Goal: Information Seeking & Learning: Learn about a topic

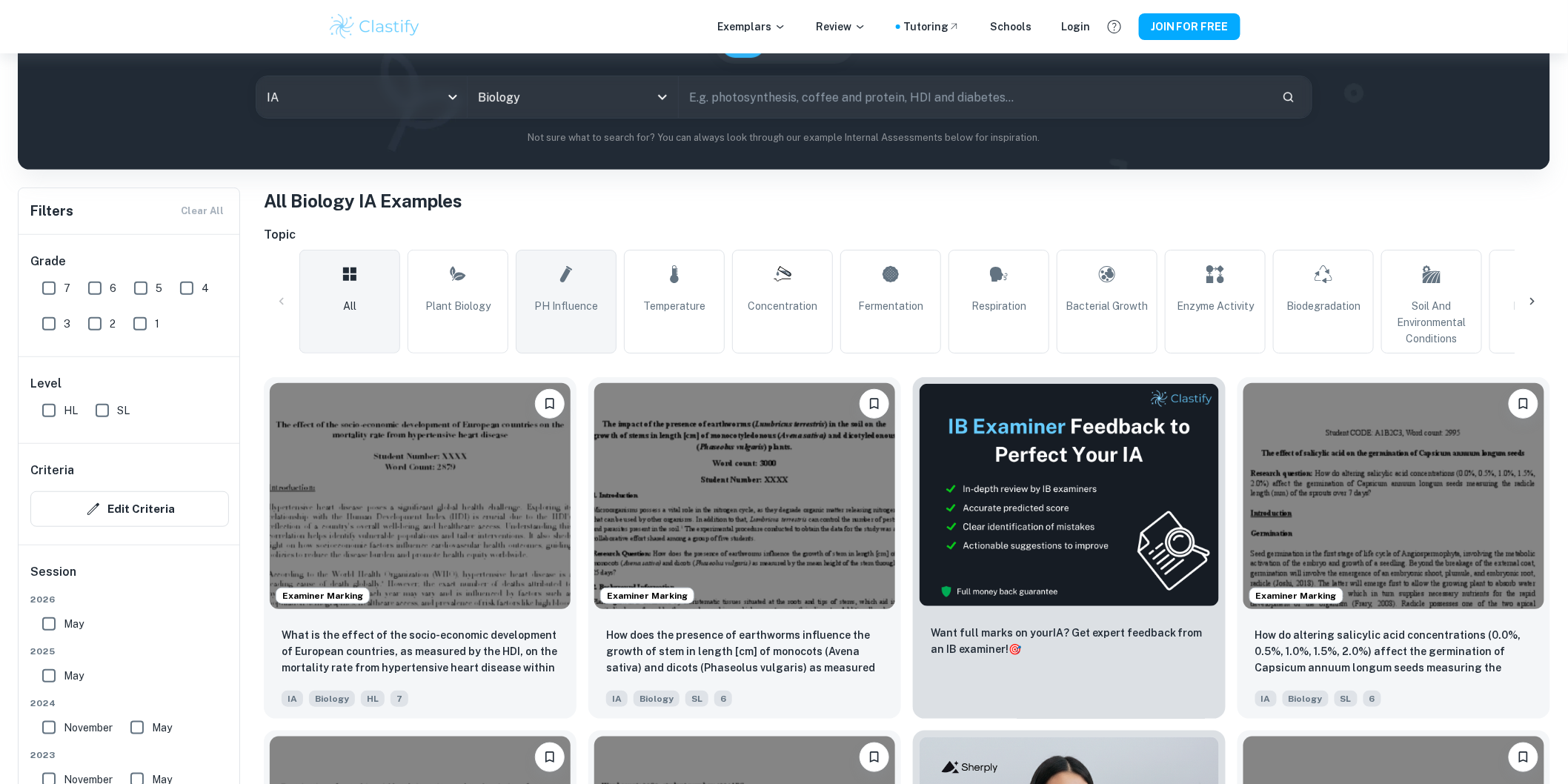
scroll to position [330, 0]
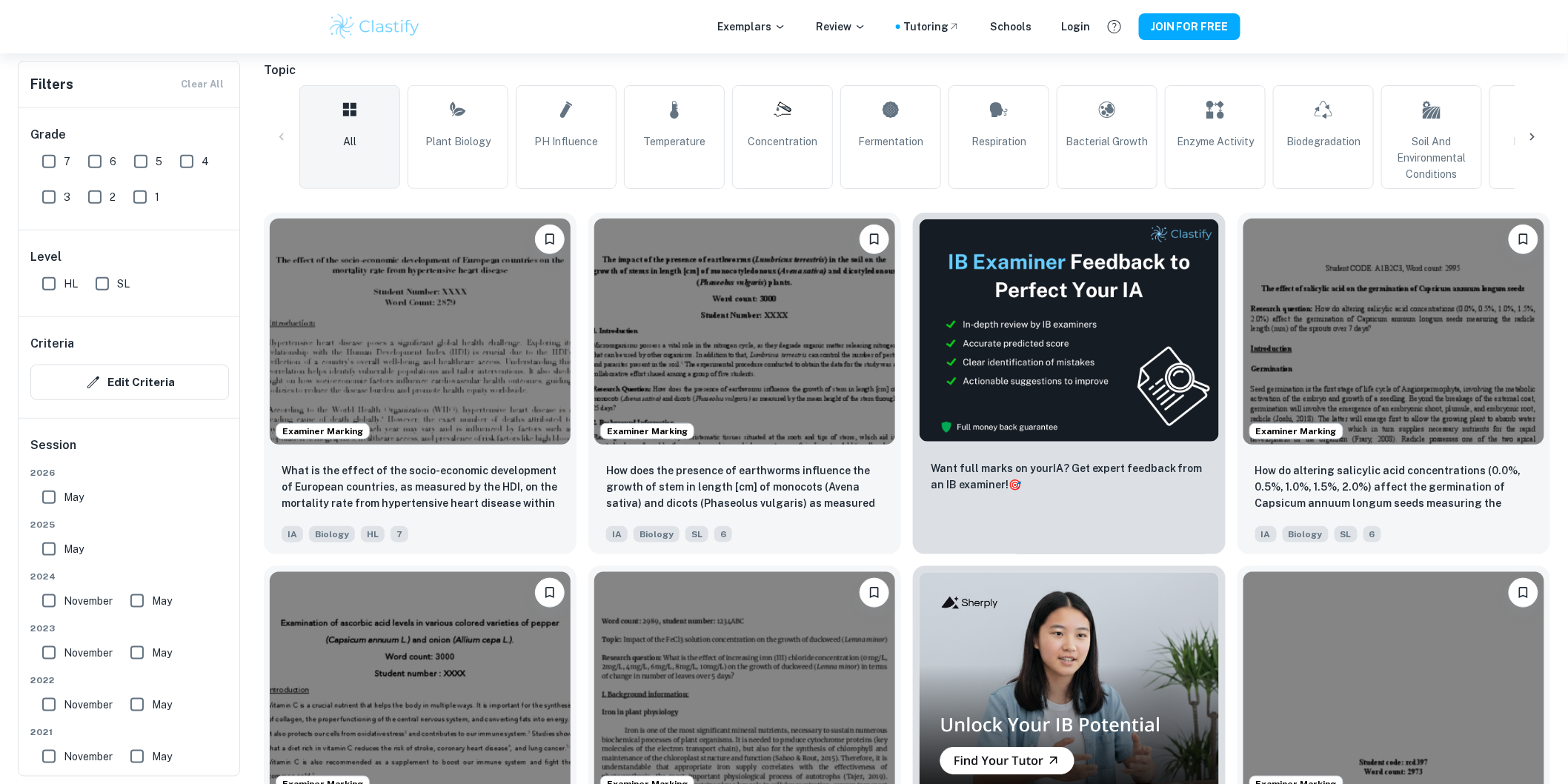
click at [56, 164] on input "7" at bounding box center [49, 161] width 30 height 30
checkbox input "true"
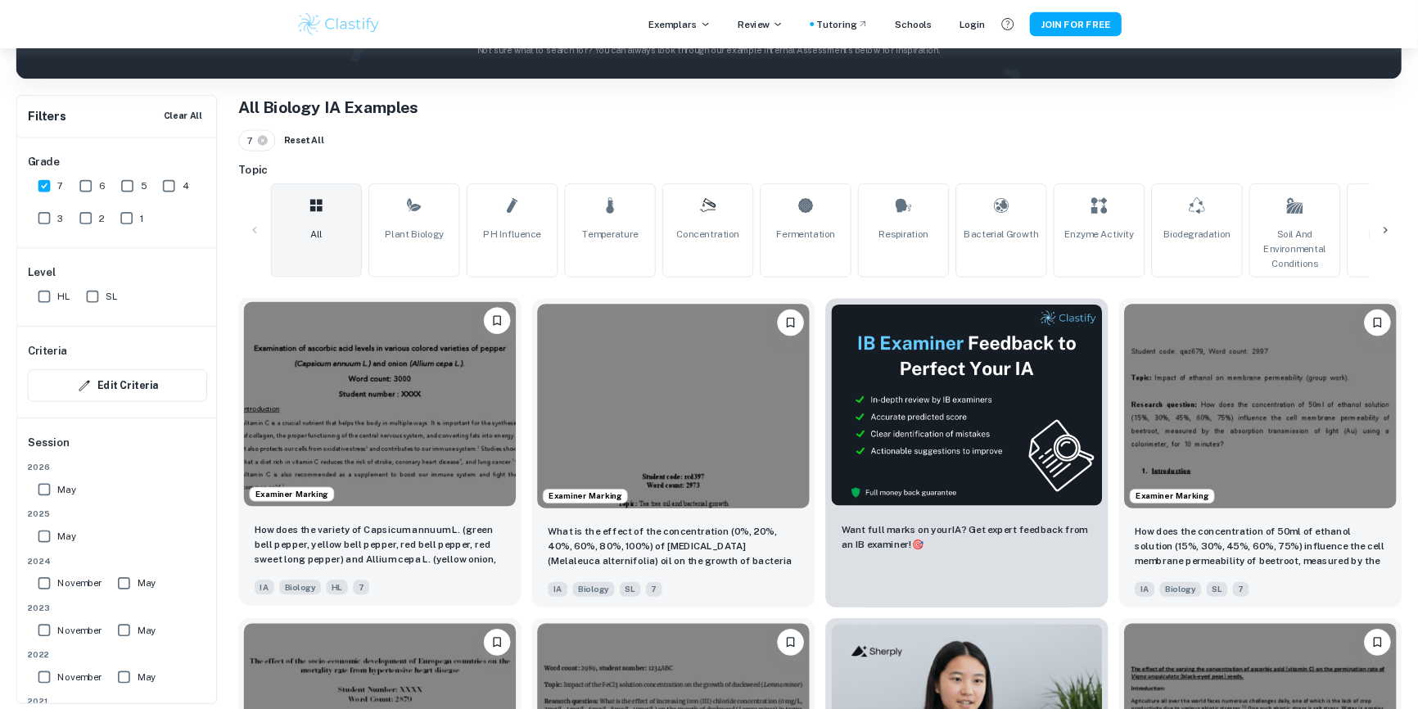
scroll to position [272, 0]
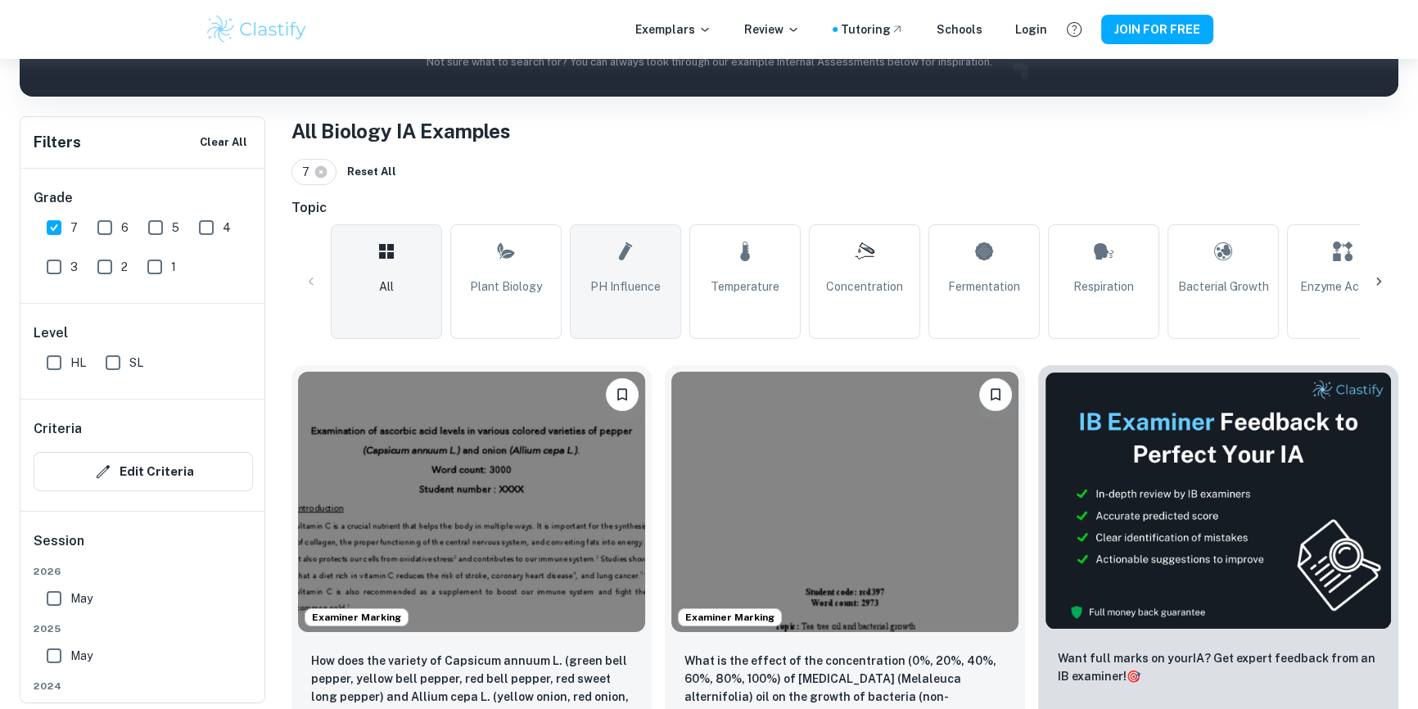
click at [643, 301] on link "pH Influence" at bounding box center [625, 281] width 111 height 115
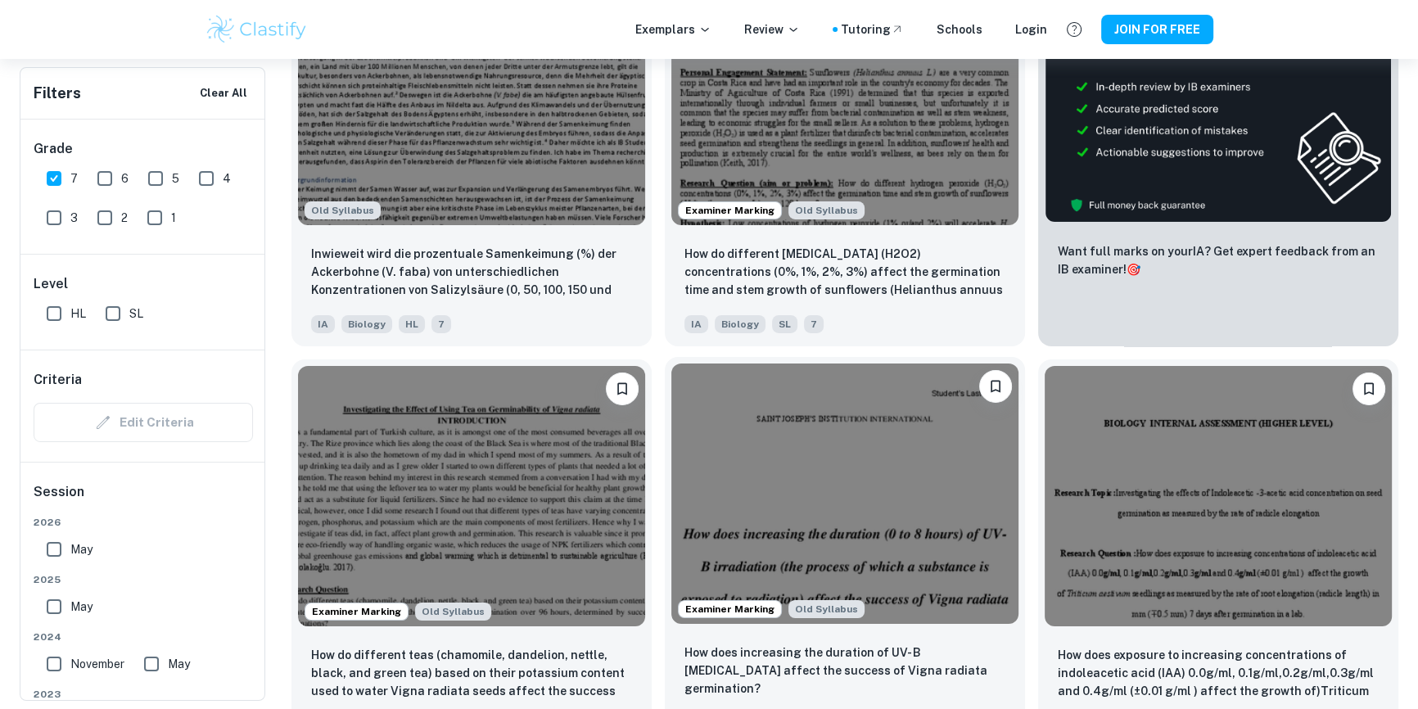
scroll to position [7370, 0]
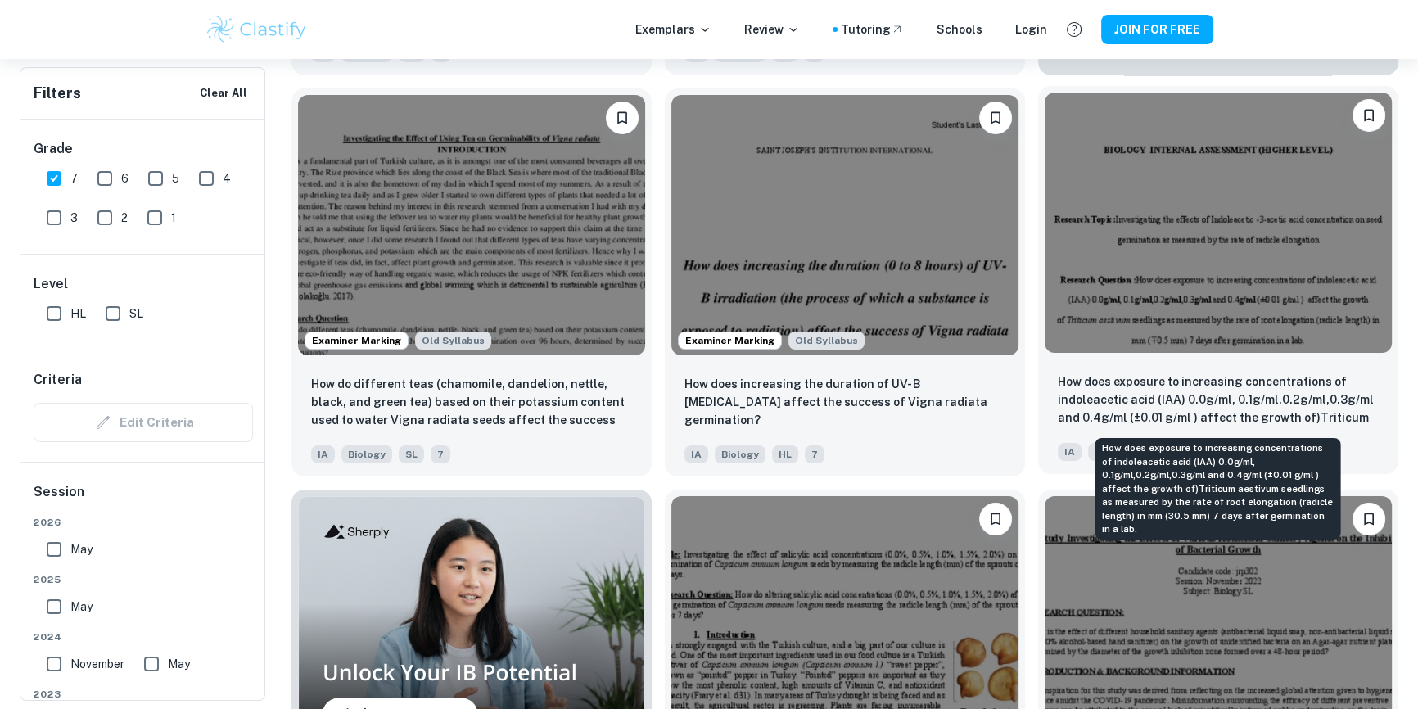
click at [1194, 396] on p "How does exposure to increasing concentrations of indoleacetic acid (IAA) 0.0g/…" at bounding box center [1218, 401] width 321 height 56
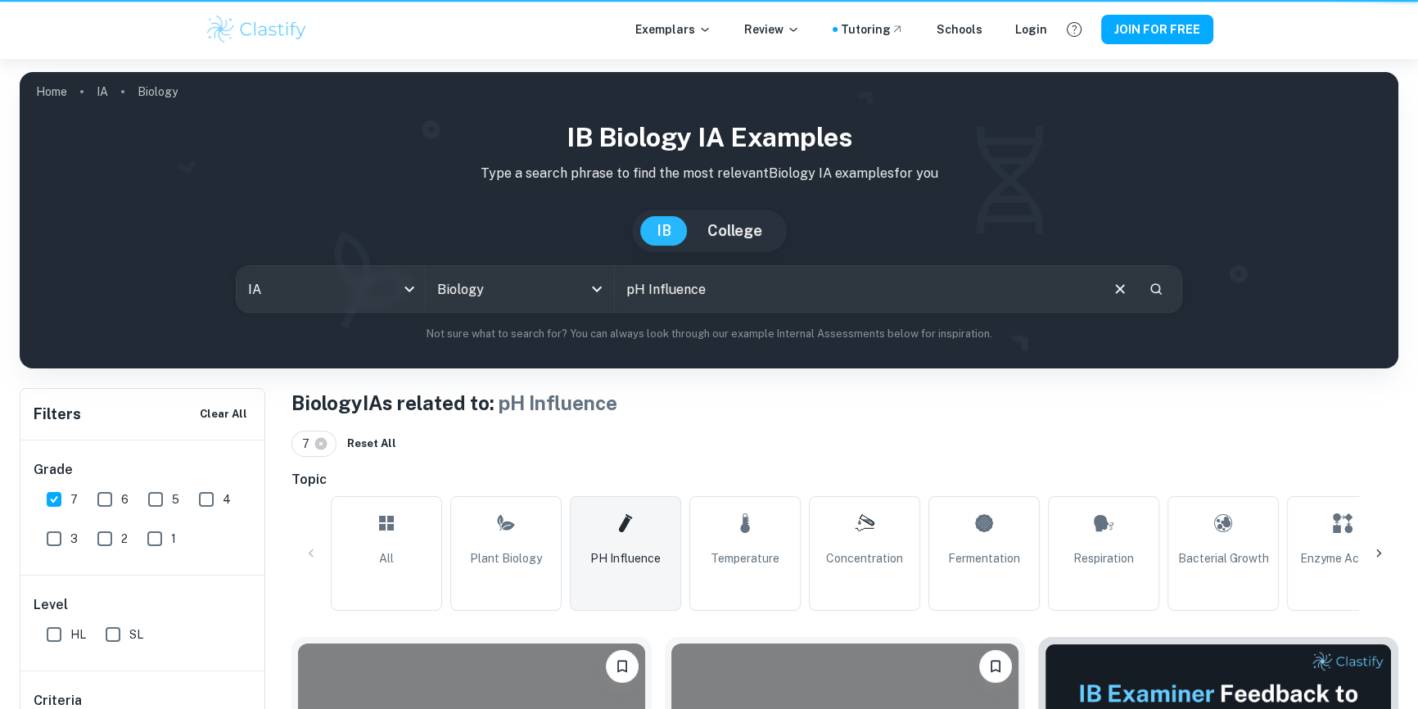
scroll to position [7370, 0]
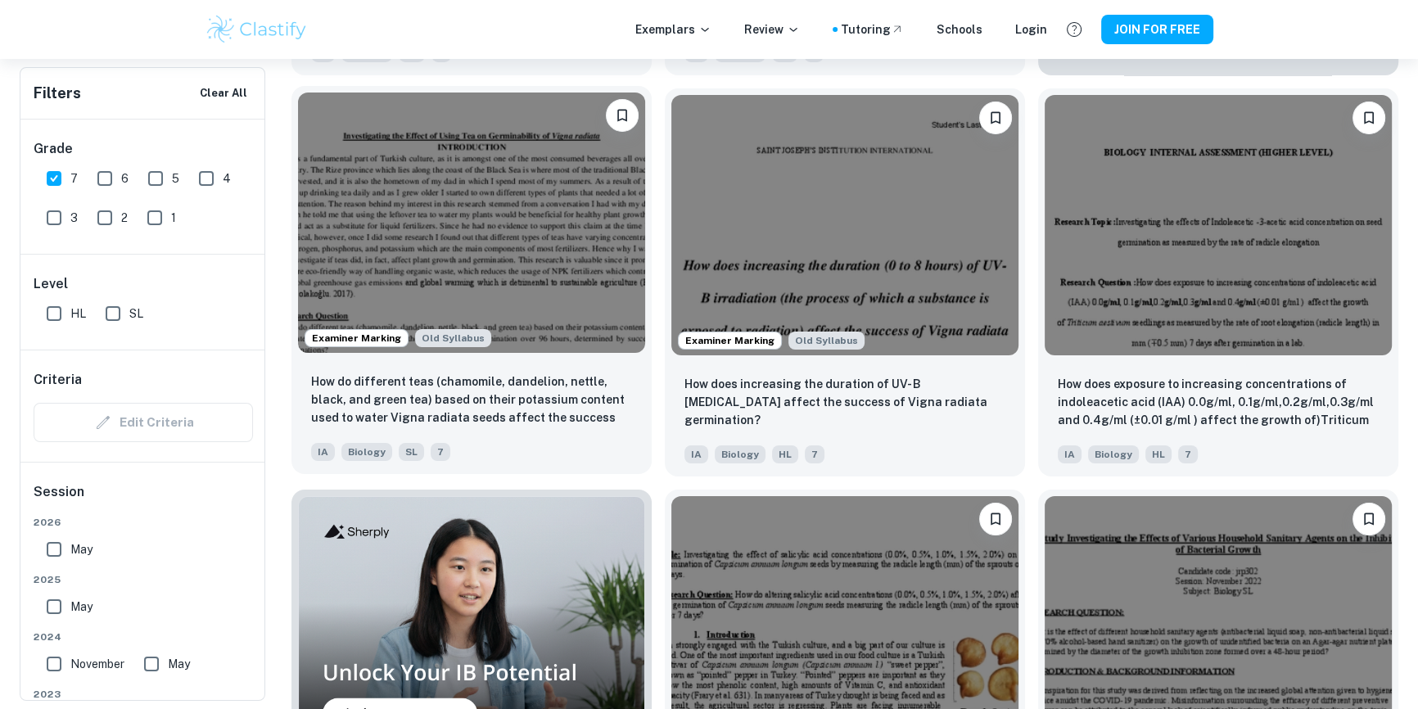
click at [474, 240] on img at bounding box center [471, 223] width 347 height 260
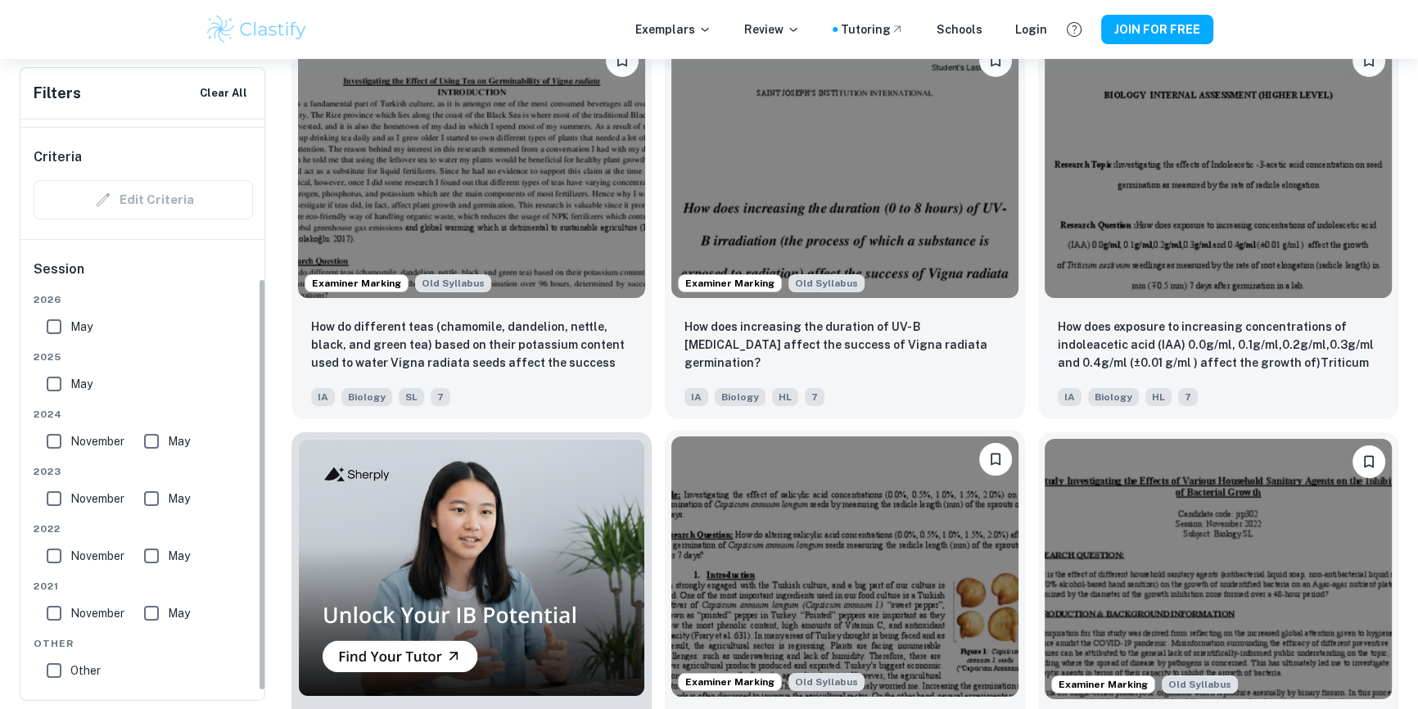
scroll to position [7593, 0]
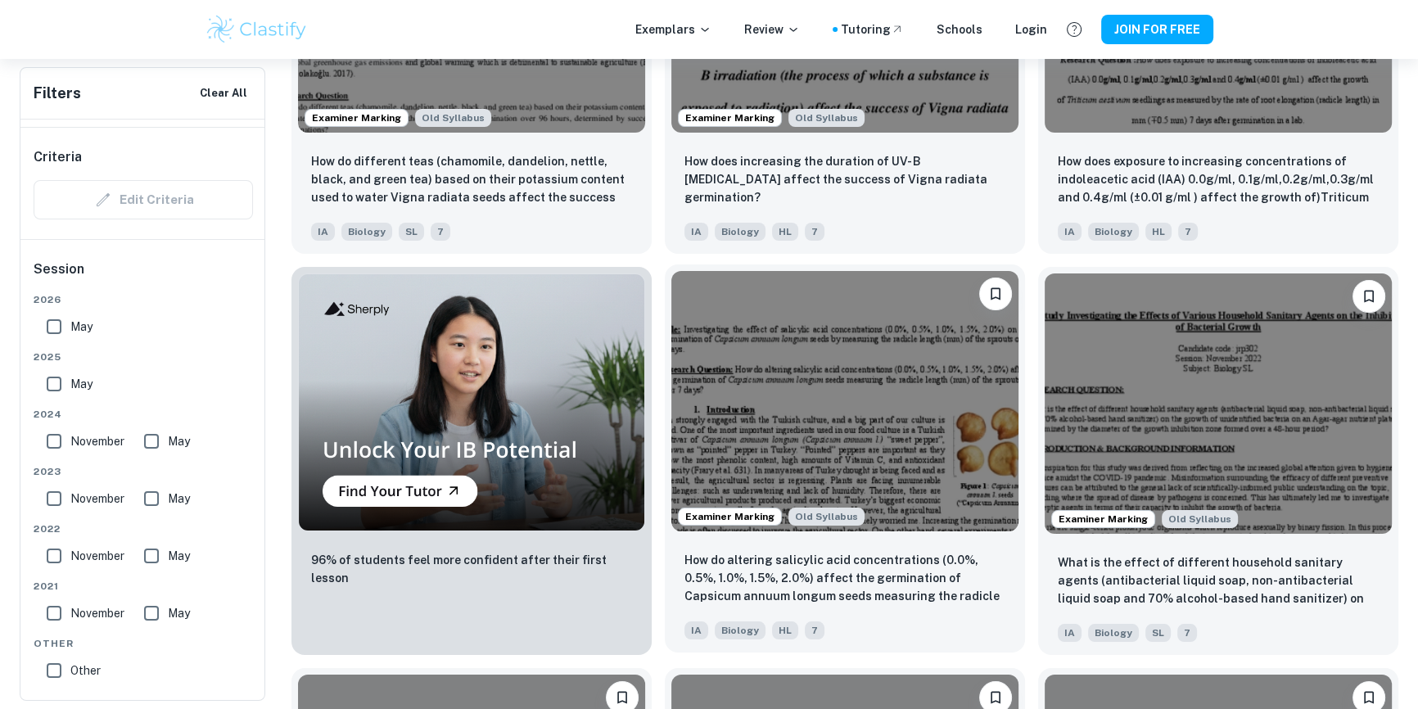
click at [855, 389] on img at bounding box center [844, 401] width 347 height 260
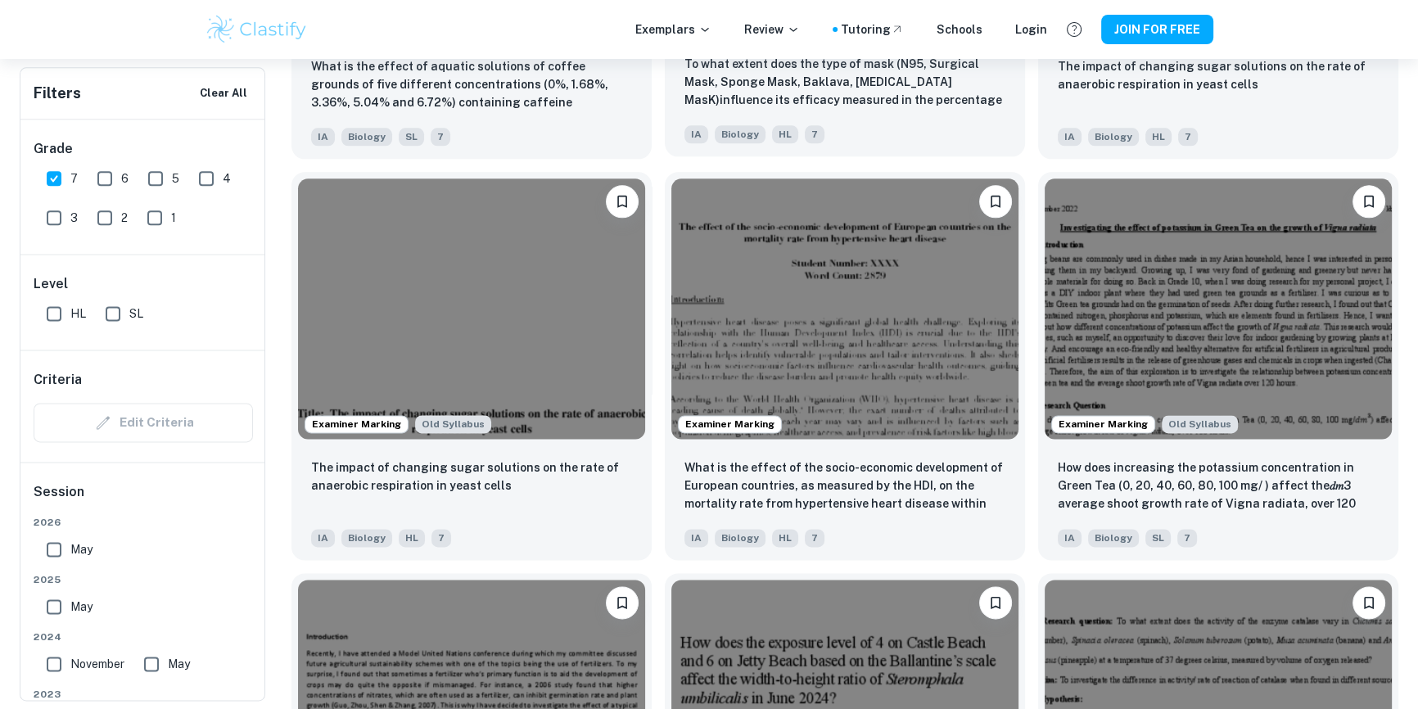
scroll to position [10571, 0]
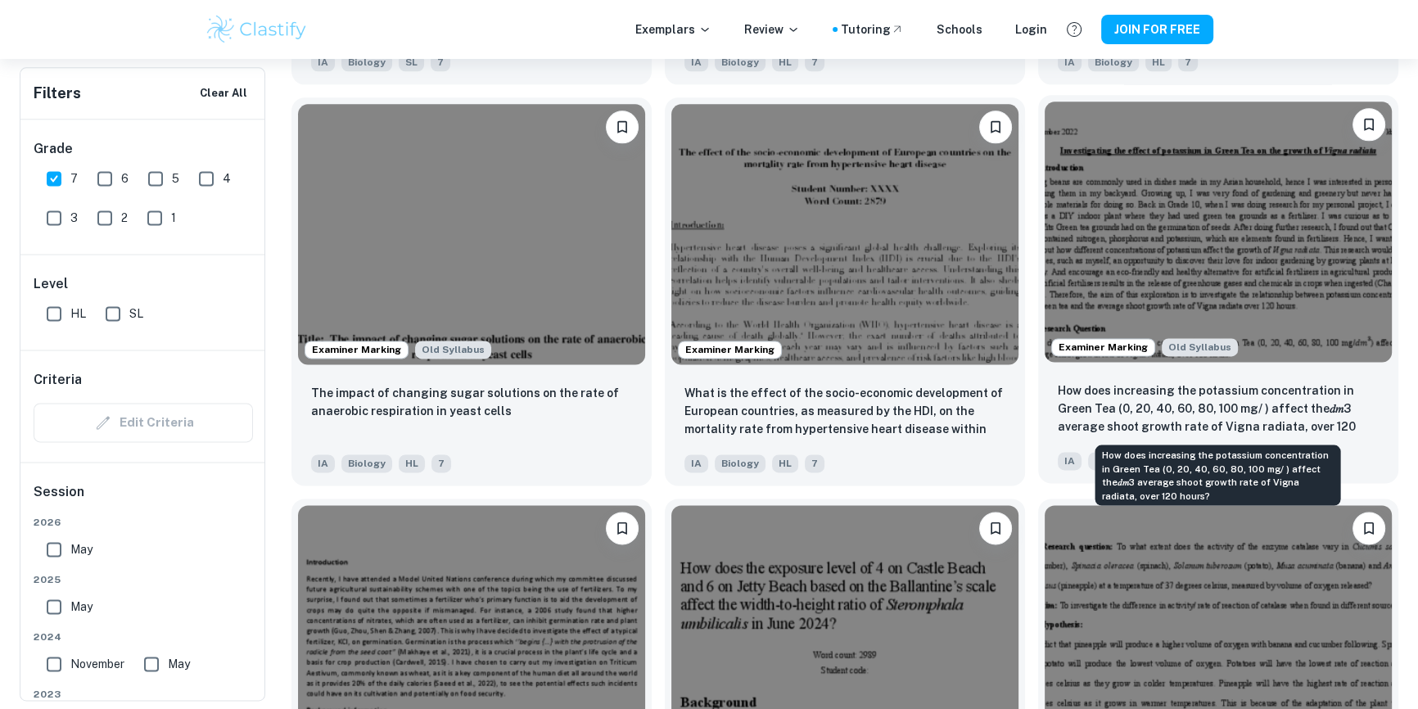
click at [1250, 409] on p "How does increasing the potassium concentration in Green Tea (0, 20, 40, 60, 80…" at bounding box center [1218, 410] width 321 height 56
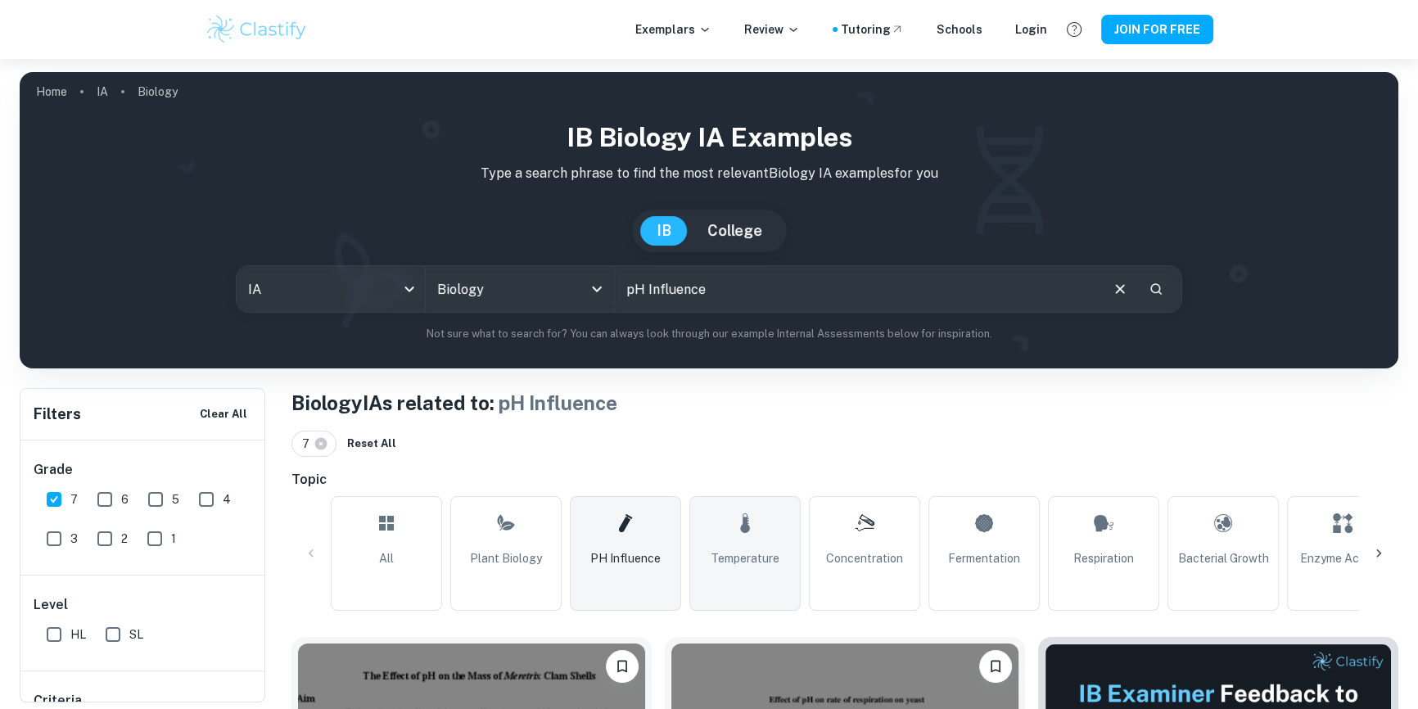
drag, startPoint x: 730, startPoint y: 545, endPoint x: 744, endPoint y: 544, distance: 13.1
click at [731, 545] on link "Temperature" at bounding box center [744, 553] width 111 height 115
type input "Temperature"
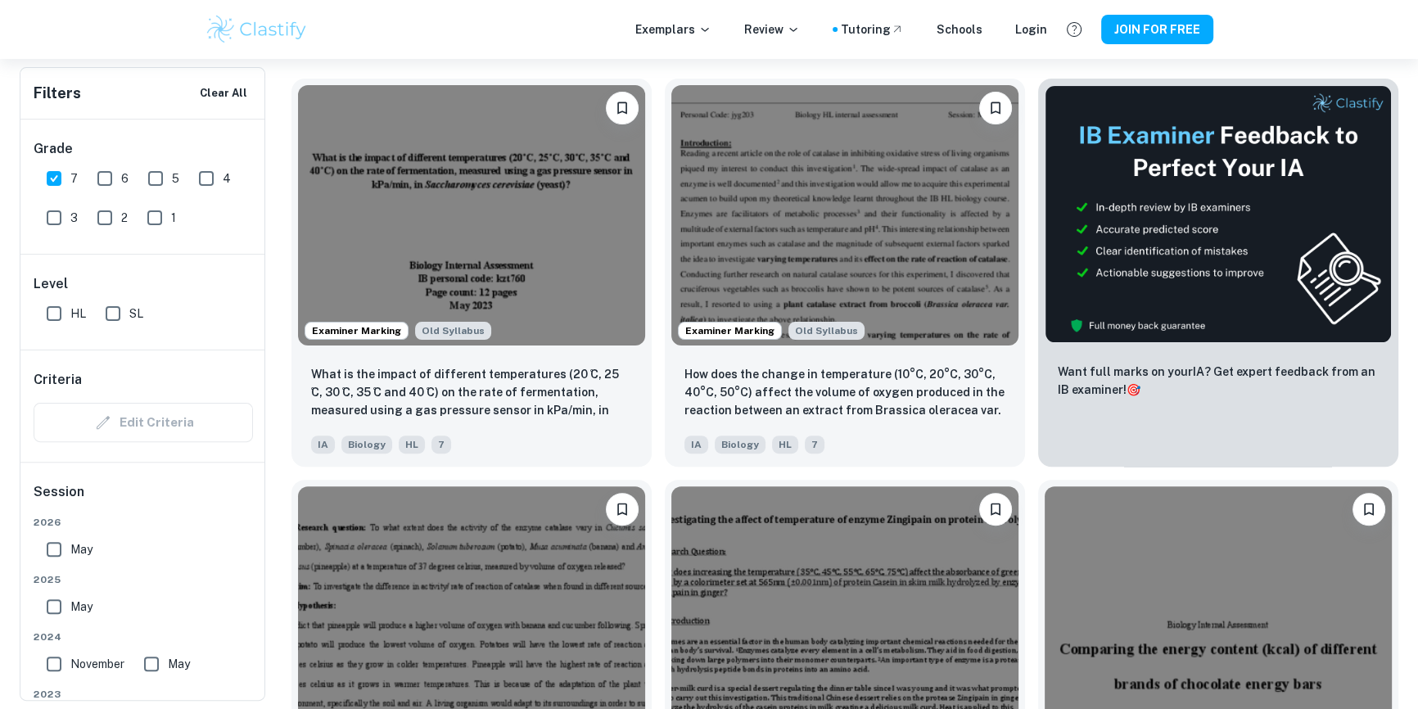
scroll to position [744, 0]
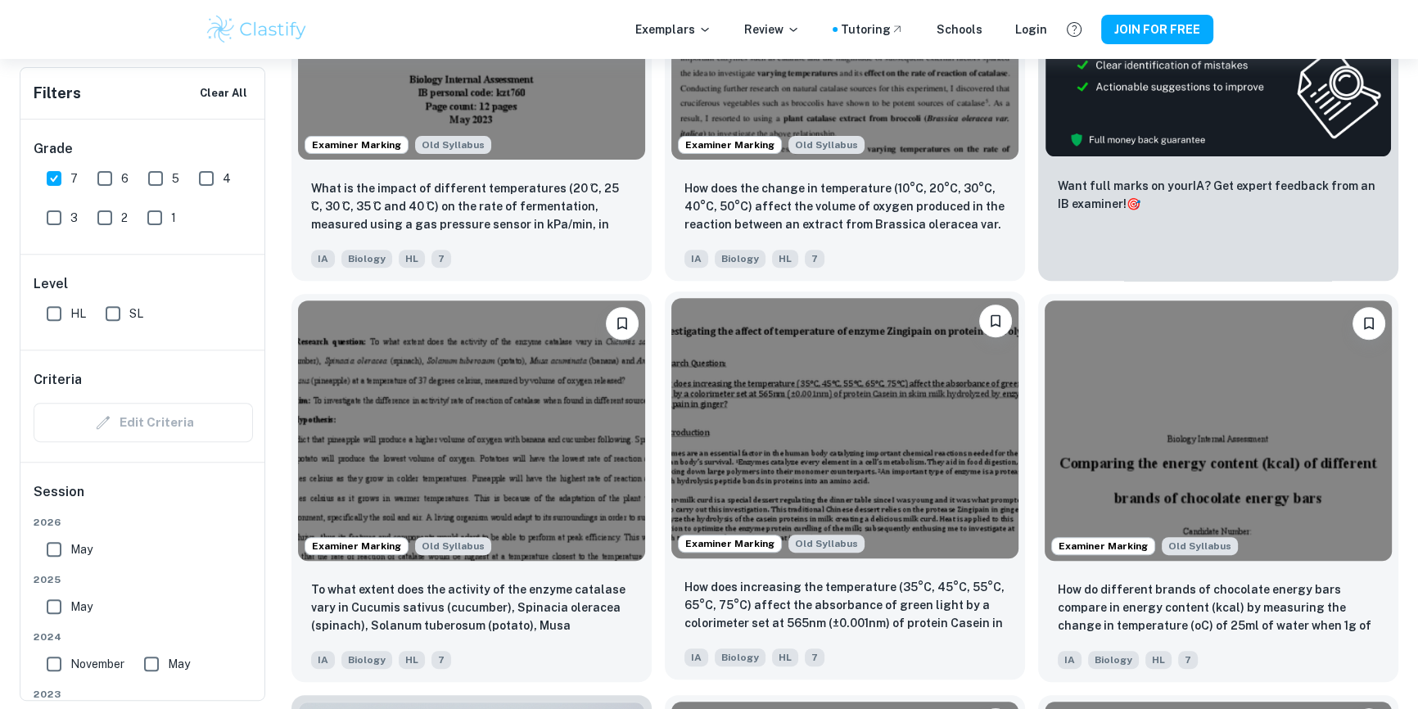
click at [907, 456] on img at bounding box center [844, 428] width 347 height 260
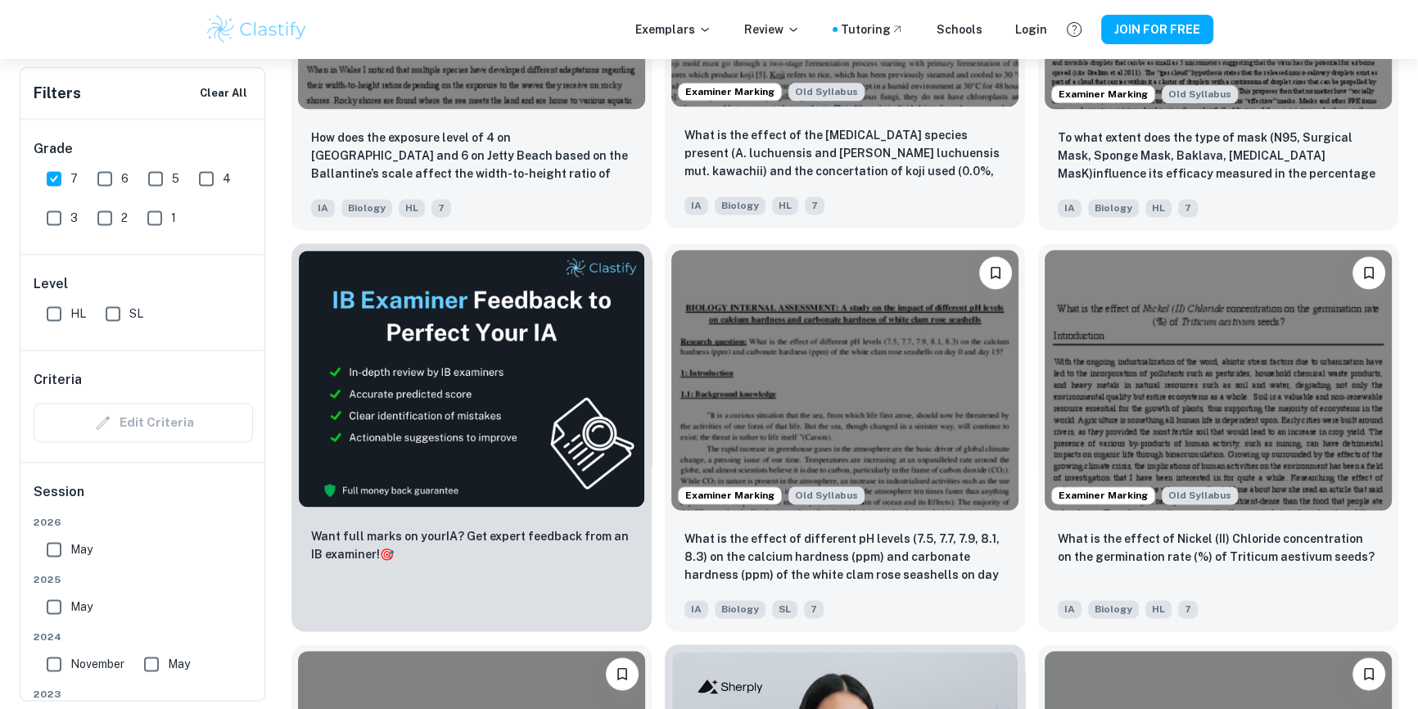
scroll to position [2828, 0]
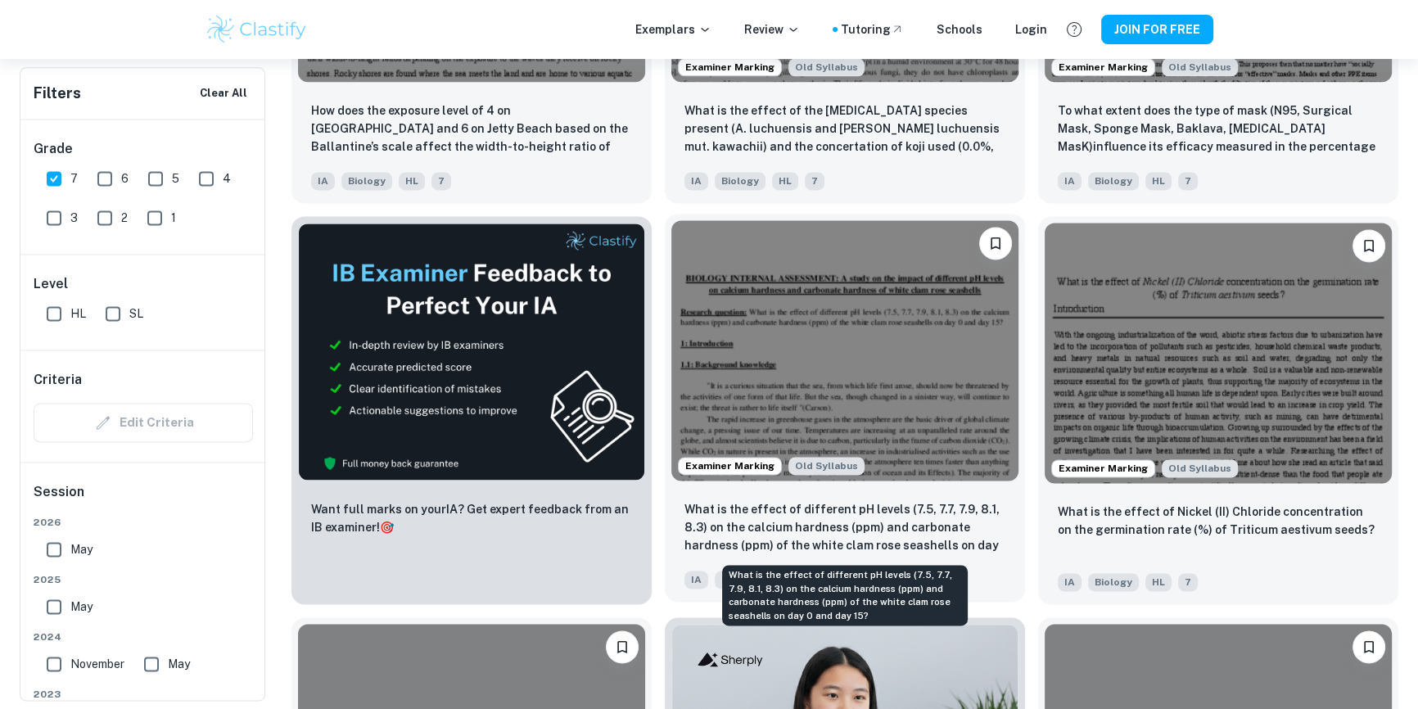
click at [934, 512] on p "What is the effect of different pH levels (7.5, 7.7, 7.9, 8.1, 8.3) on the calc…" at bounding box center [845, 528] width 321 height 56
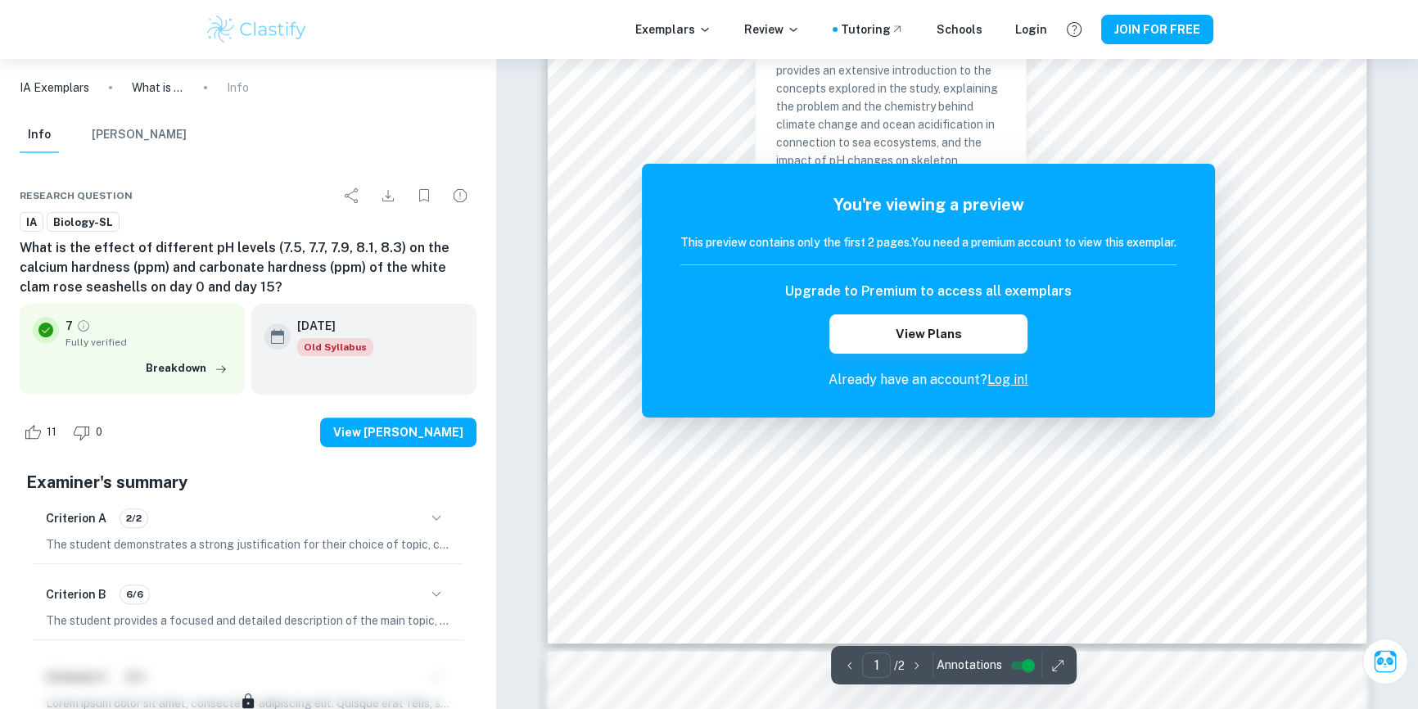
scroll to position [595, 0]
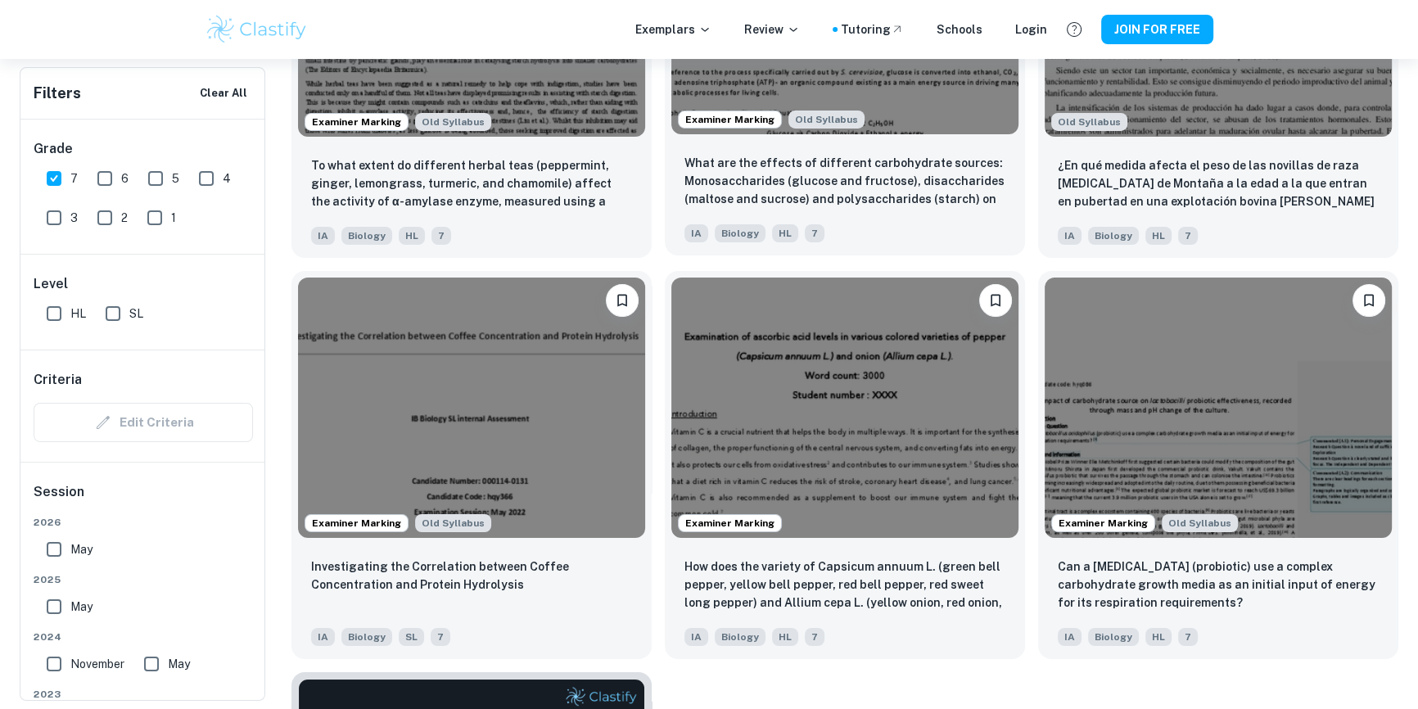
scroll to position [15545, 0]
